Goal: Task Accomplishment & Management: Use online tool/utility

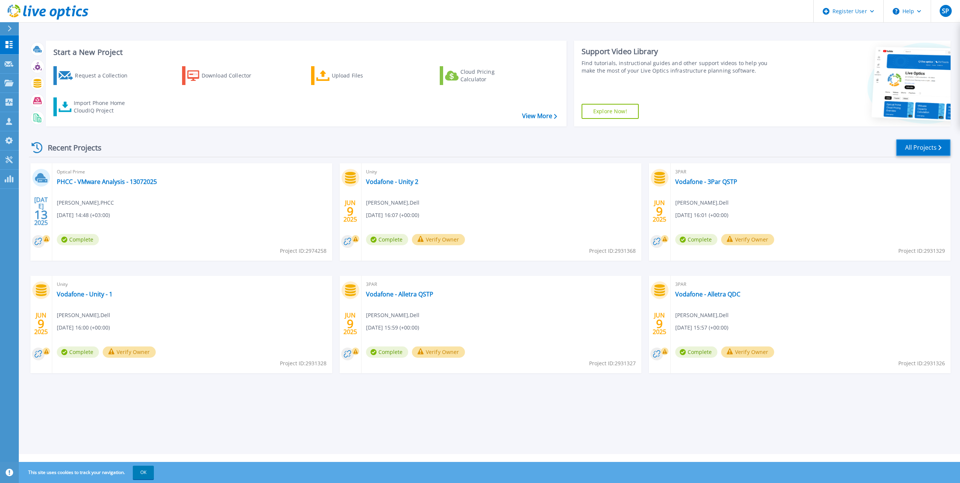
click at [918, 149] on link "All Projects" at bounding box center [923, 147] width 55 height 17
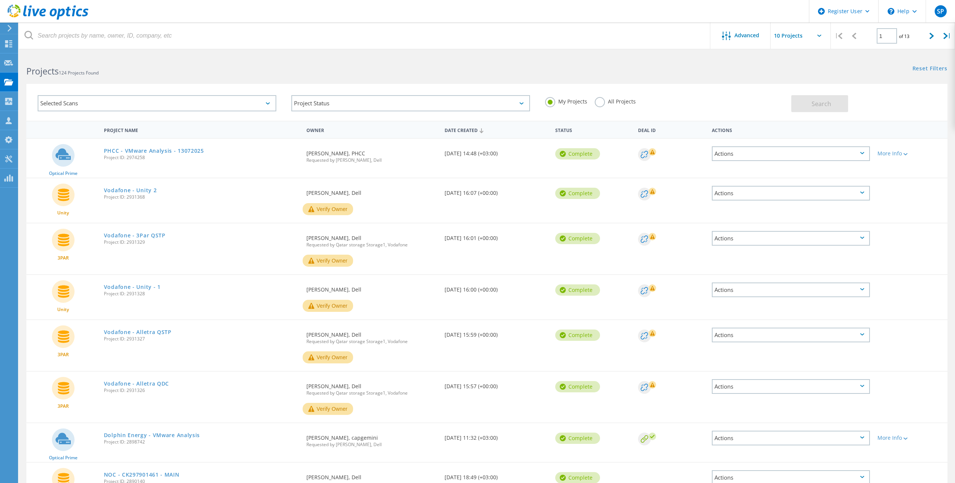
click at [254, 106] on div "Selected Scans" at bounding box center [157, 103] width 239 height 16
click at [94, 138] on label "Optical Prime" at bounding box center [163, 137] width 216 height 9
click at [0, 0] on input "Optical Prime" at bounding box center [0, 0] width 0 height 0
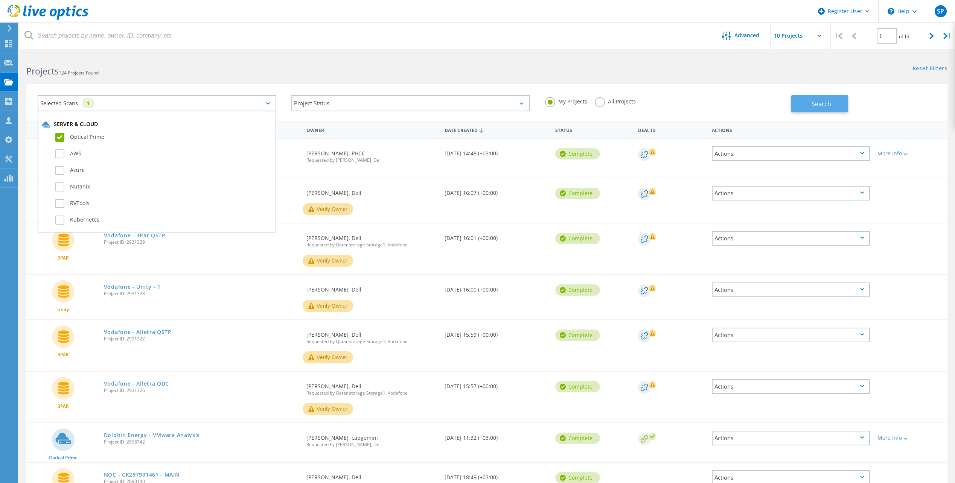
click at [819, 105] on span "Search" at bounding box center [821, 104] width 20 height 8
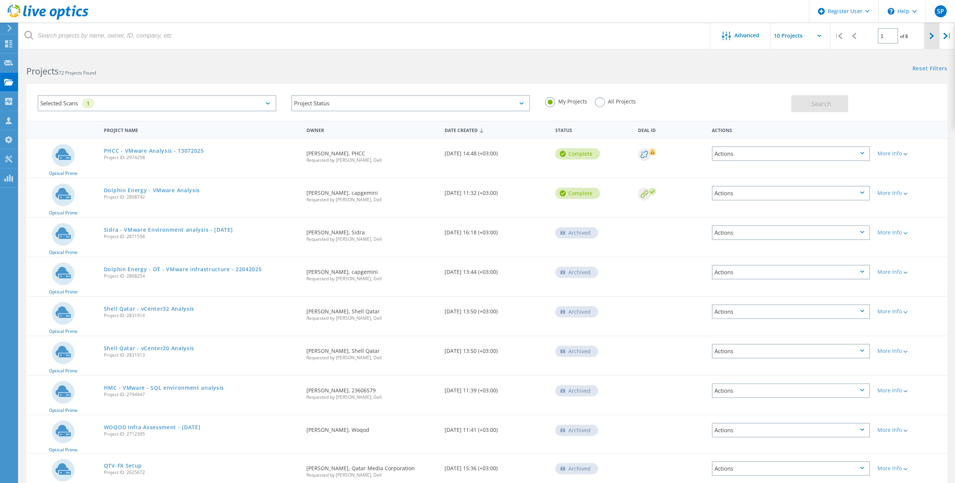
click at [929, 38] on div at bounding box center [931, 36] width 15 height 27
type input "2"
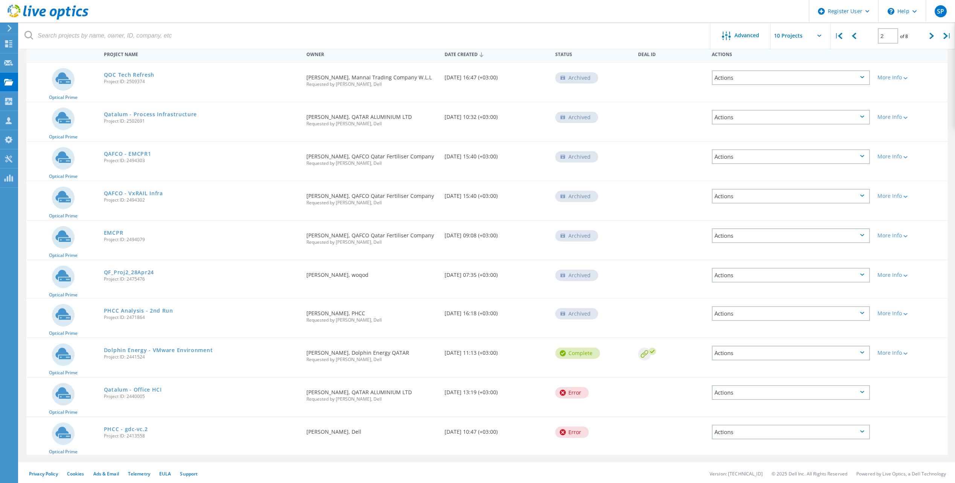
scroll to position [78, 0]
drag, startPoint x: 444, startPoint y: 312, endPoint x: 473, endPoint y: 309, distance: 29.1
click at [473, 309] on div "Date Created [DATE] 16:18 (+03:00)" at bounding box center [496, 309] width 111 height 25
copy div "[DATE],"
